Goal: Information Seeking & Learning: Learn about a topic

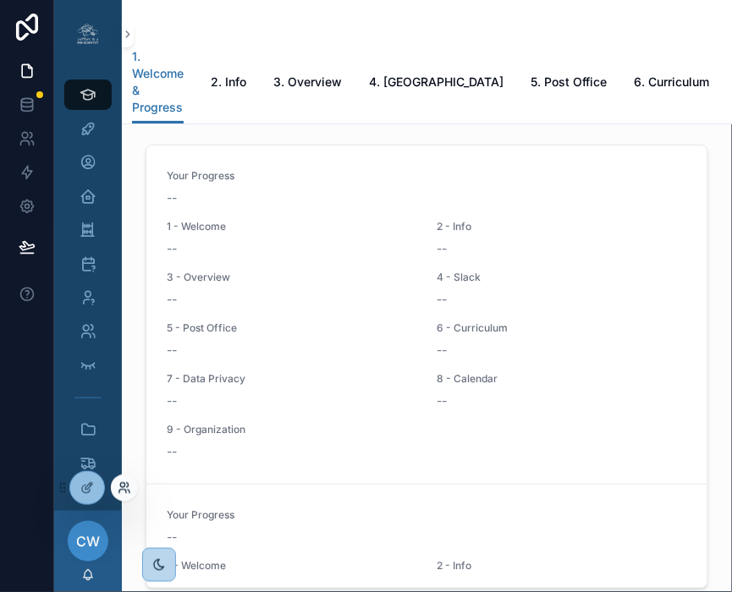
click at [120, 494] on icon at bounding box center [125, 489] width 14 height 14
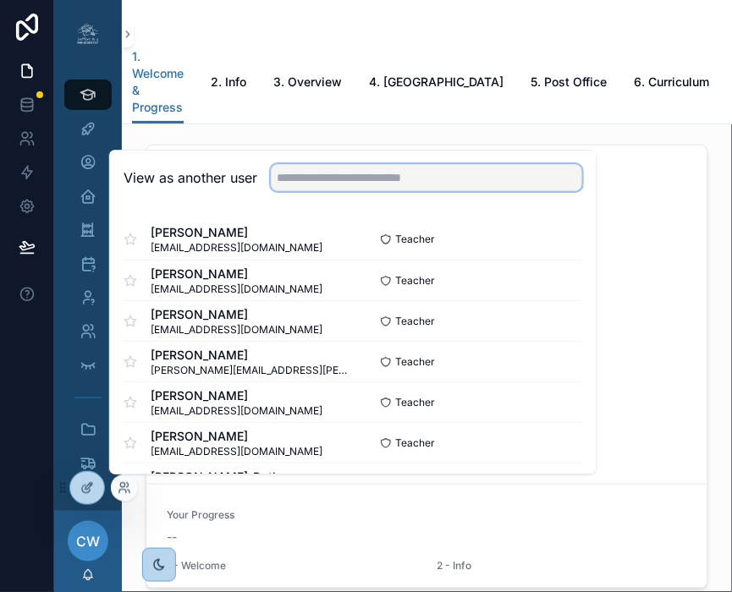
click at [362, 185] on input "text" at bounding box center [426, 177] width 311 height 27
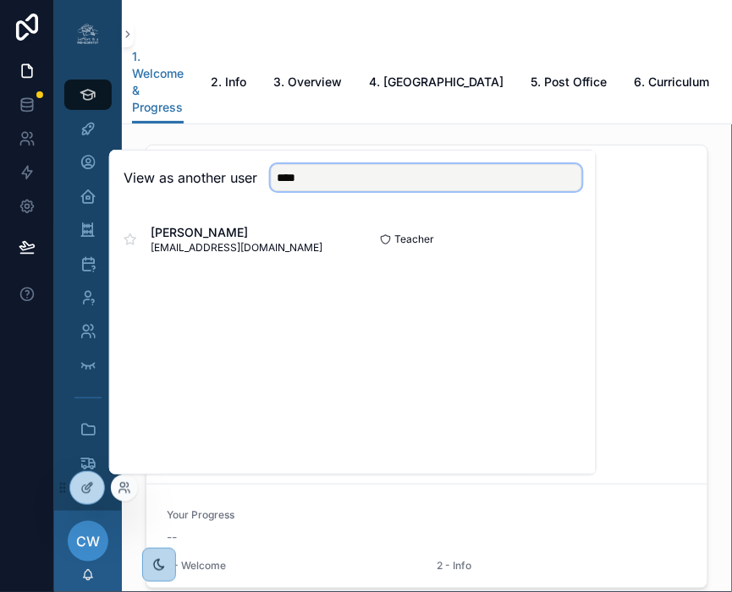
type input "****"
click at [571, 243] on button "Select" at bounding box center [560, 240] width 44 height 25
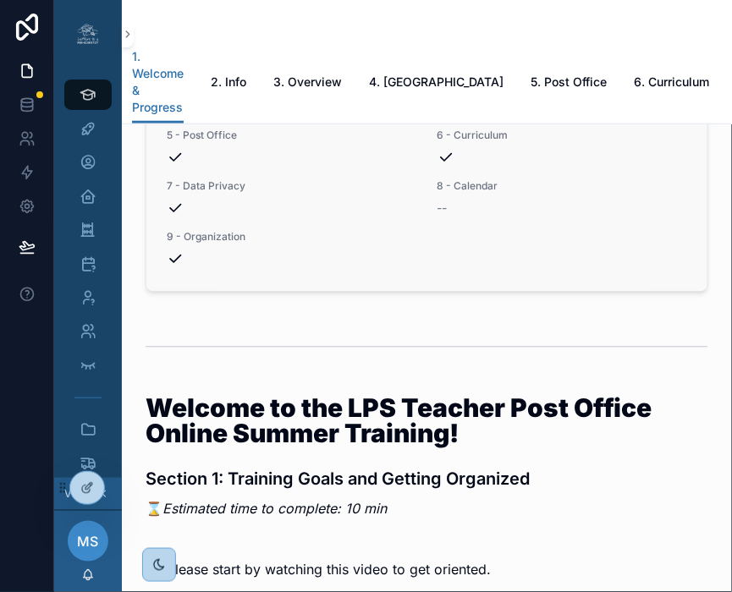
scroll to position [223, 0]
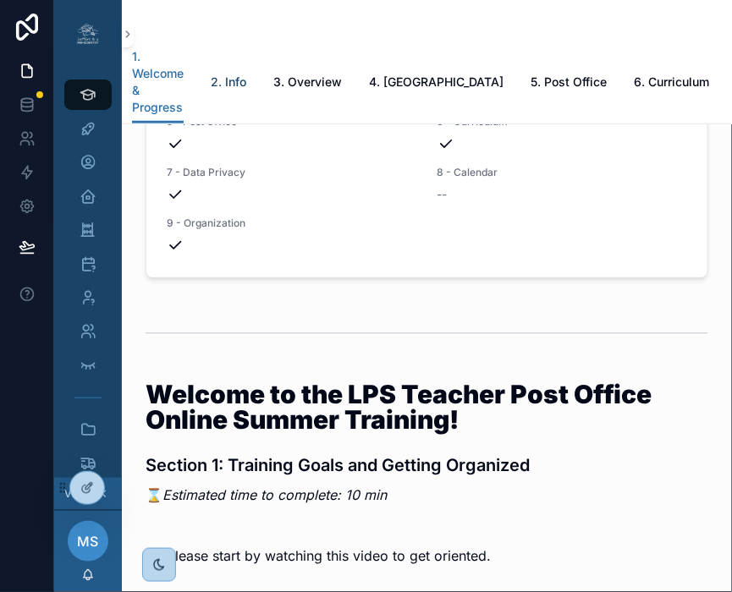
click at [218, 89] on span "2. Info" at bounding box center [229, 82] width 36 height 17
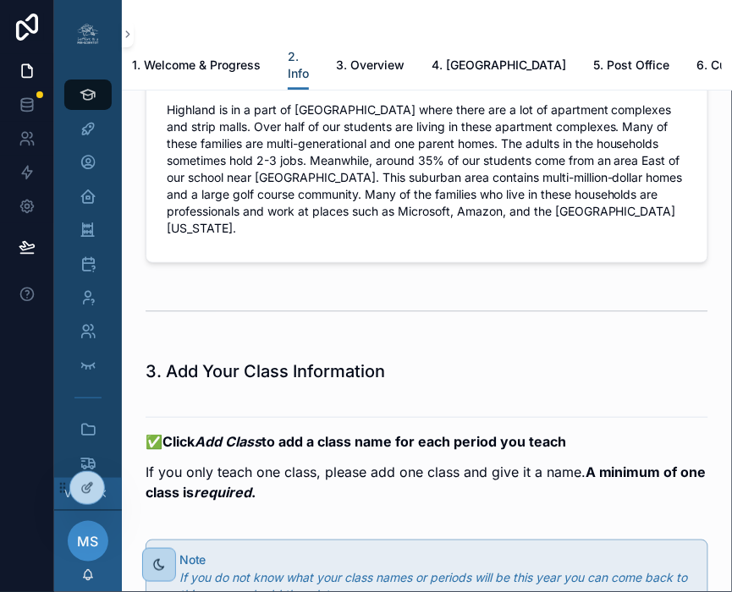
scroll to position [2001, 0]
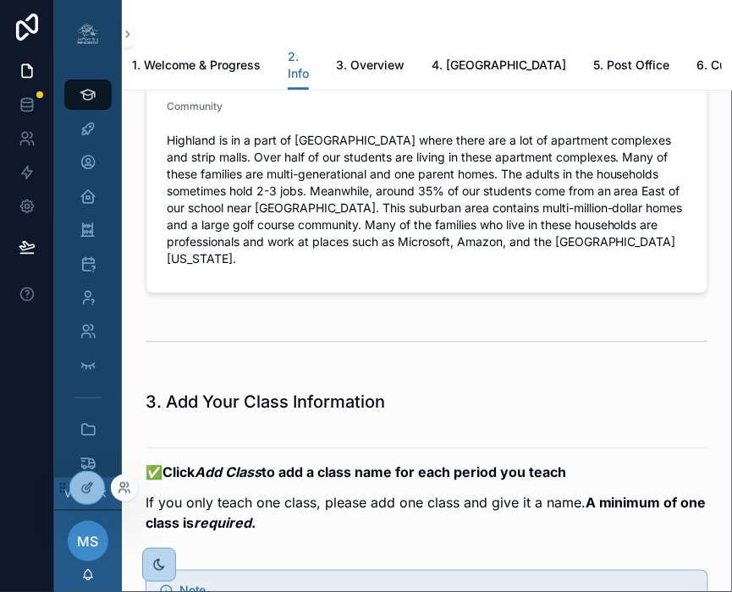
click at [121, 496] on div at bounding box center [124, 488] width 27 height 27
click at [127, 487] on icon at bounding box center [125, 489] width 14 height 14
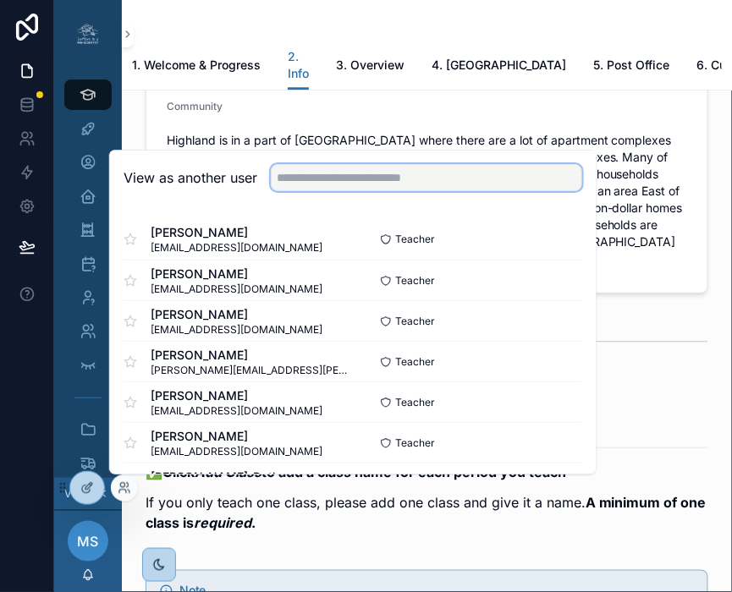
click at [326, 185] on input "text" at bounding box center [426, 177] width 311 height 27
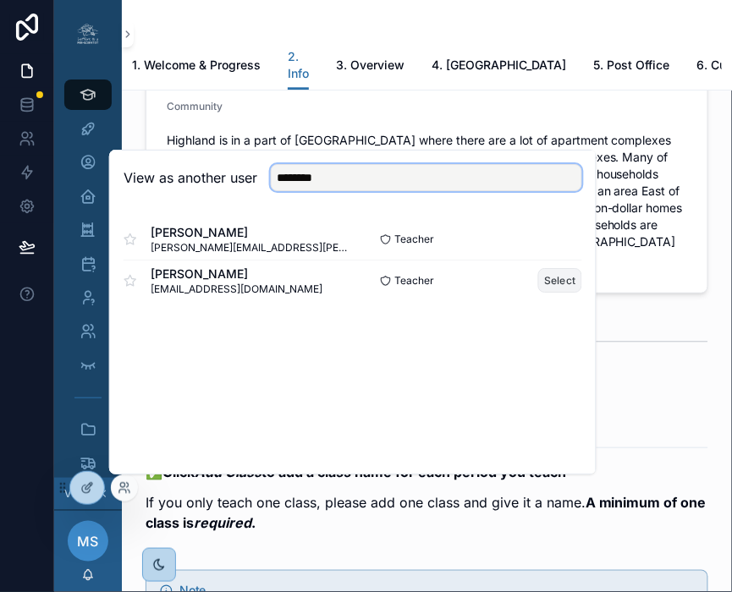
type input "********"
click at [568, 285] on button "Select" at bounding box center [560, 280] width 44 height 25
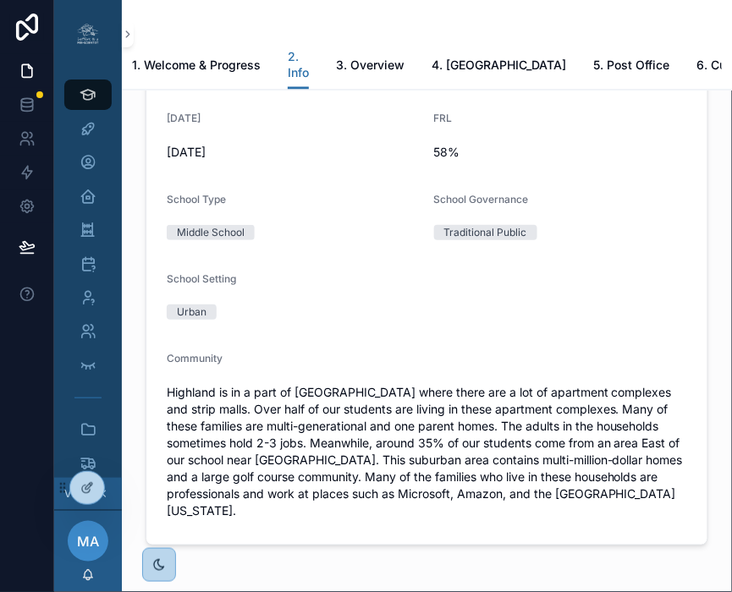
scroll to position [1875, 0]
